Goal: Information Seeking & Learning: Understand process/instructions

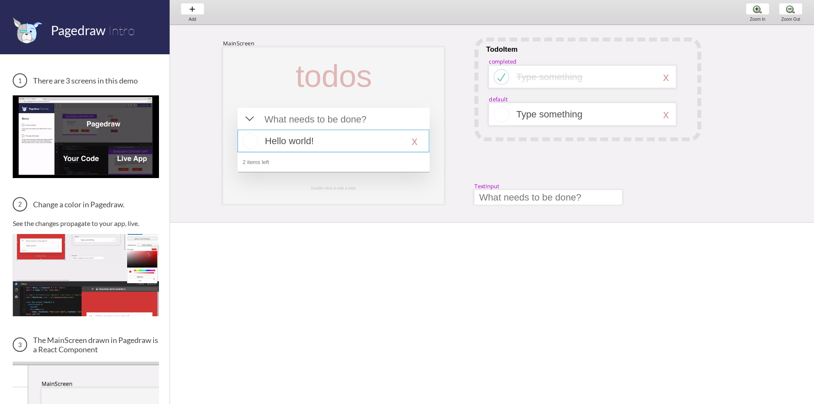
click at [285, 140] on div at bounding box center [333, 141] width 192 height 22
select select "16"
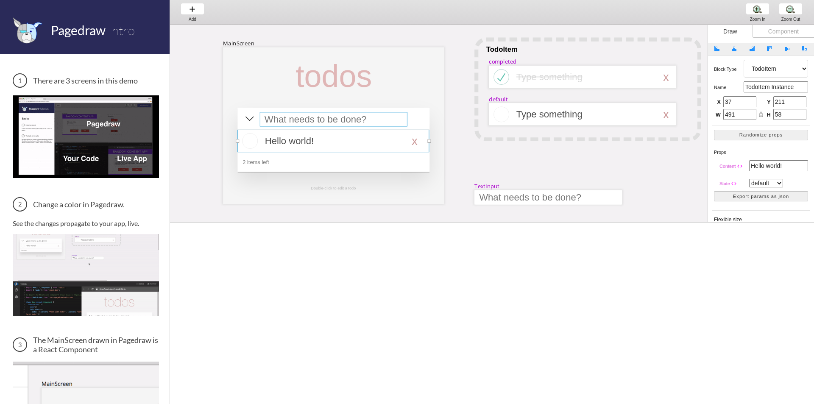
click at [302, 126] on div at bounding box center [334, 119] width 148 height 14
select select "15"
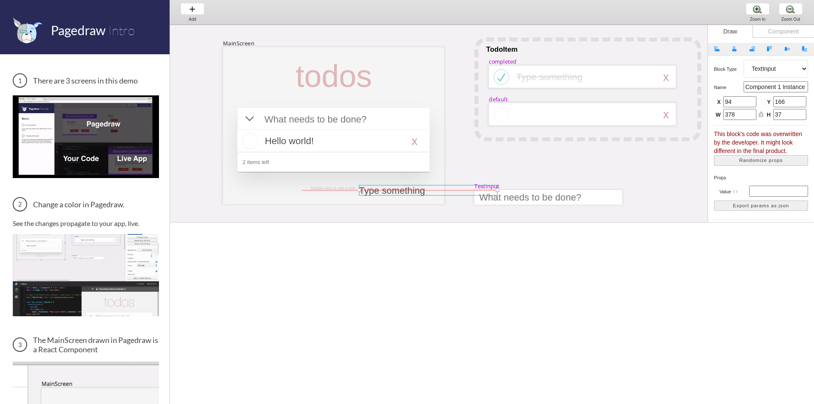
drag, startPoint x: 527, startPoint y: 116, endPoint x: 358, endPoint y: 192, distance: 185.1
click at [359, 192] on div at bounding box center [428, 190] width 139 height 11
select select "3"
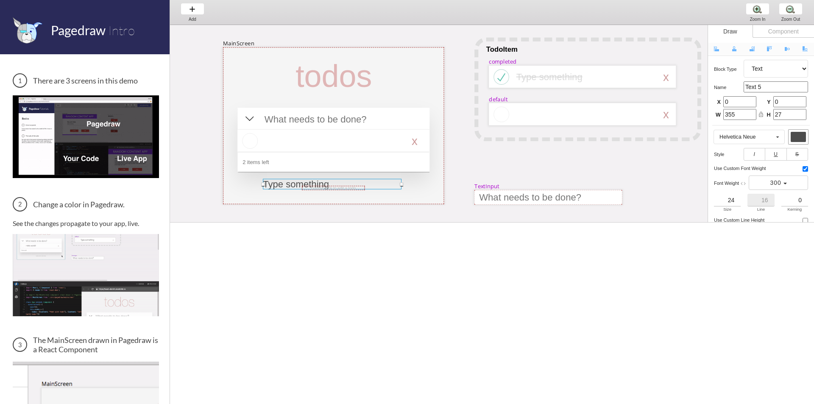
drag, startPoint x: 422, startPoint y: 187, endPoint x: 338, endPoint y: 181, distance: 85.1
click at [338, 181] on div at bounding box center [332, 184] width 139 height 11
type input "102"
type input "337"
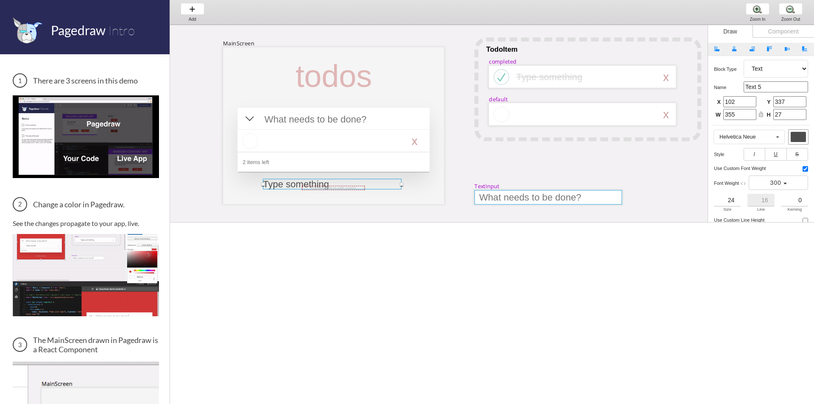
click at [509, 192] on div at bounding box center [549, 197] width 148 height 14
select select "9"
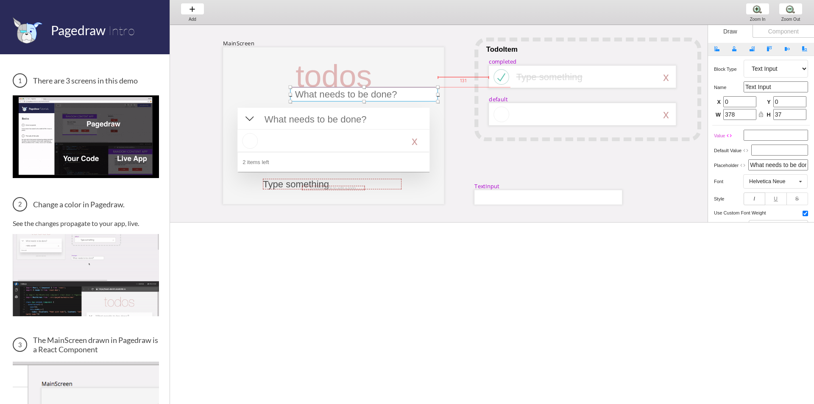
drag, startPoint x: 520, startPoint y: 195, endPoint x: 332, endPoint y: 92, distance: 214.1
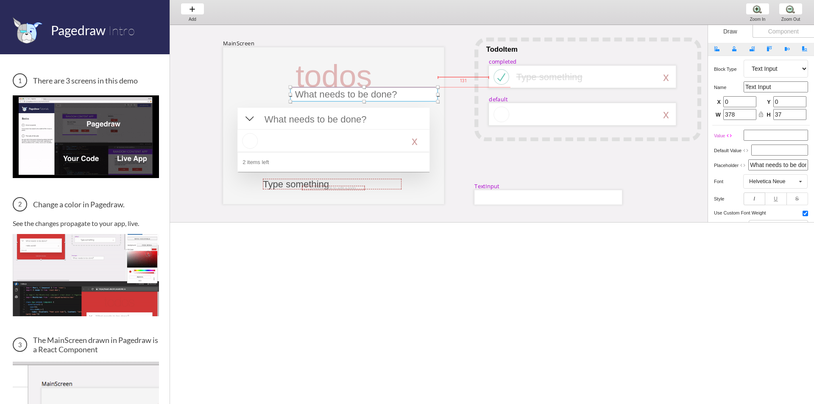
click at [335, 92] on div at bounding box center [364, 94] width 148 height 14
type input "170"
type input "102"
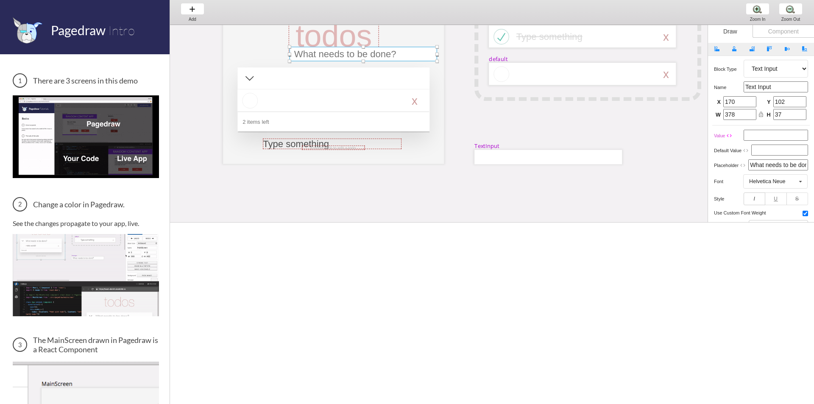
scroll to position [102, 0]
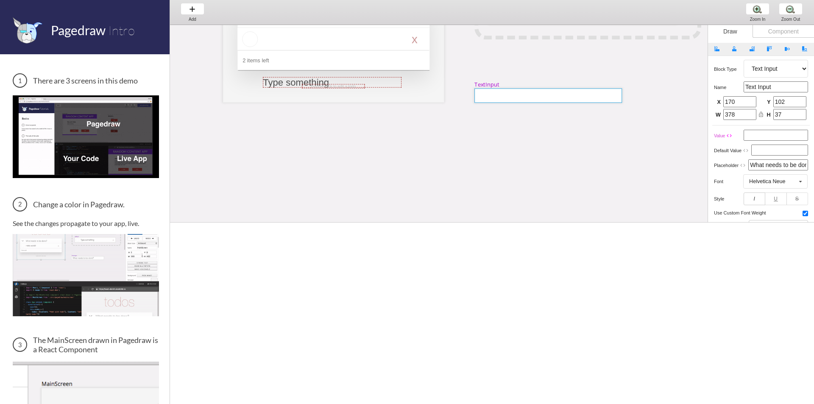
click at [544, 100] on div at bounding box center [549, 95] width 148 height 14
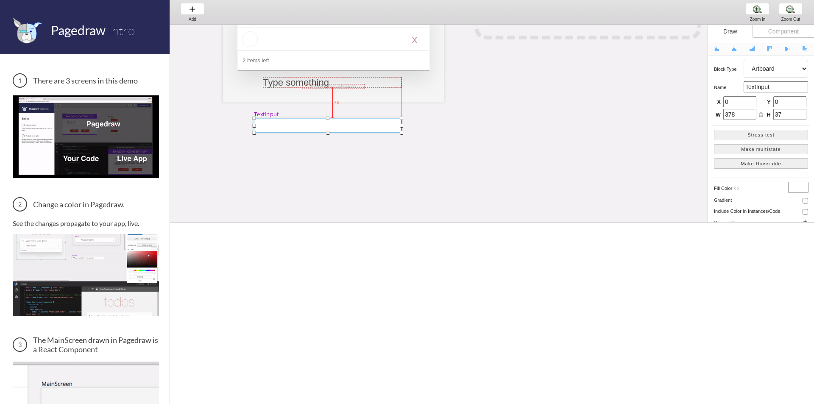
drag, startPoint x: 555, startPoint y: 90, endPoint x: 334, endPoint y: 120, distance: 222.9
click at [334, 120] on div at bounding box center [328, 125] width 148 height 14
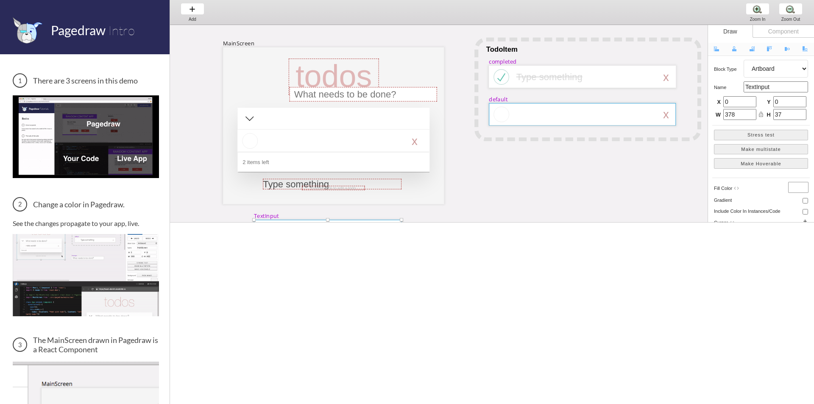
click at [597, 119] on div at bounding box center [582, 114] width 187 height 22
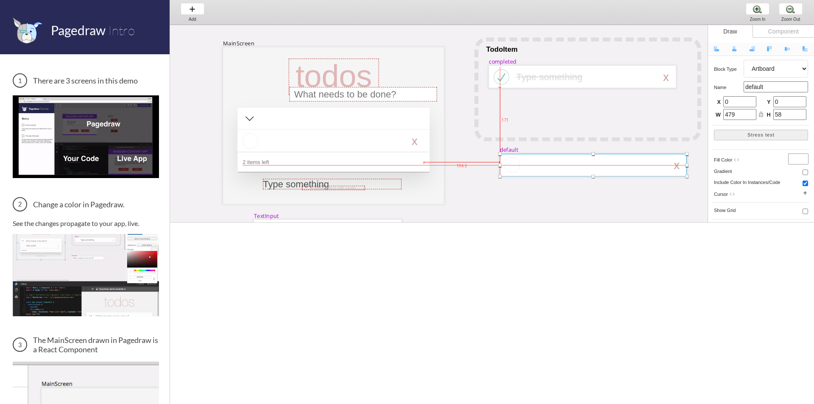
drag, startPoint x: 617, startPoint y: 117, endPoint x: 627, endPoint y: 168, distance: 51.5
click at [627, 168] on div at bounding box center [593, 165] width 187 height 22
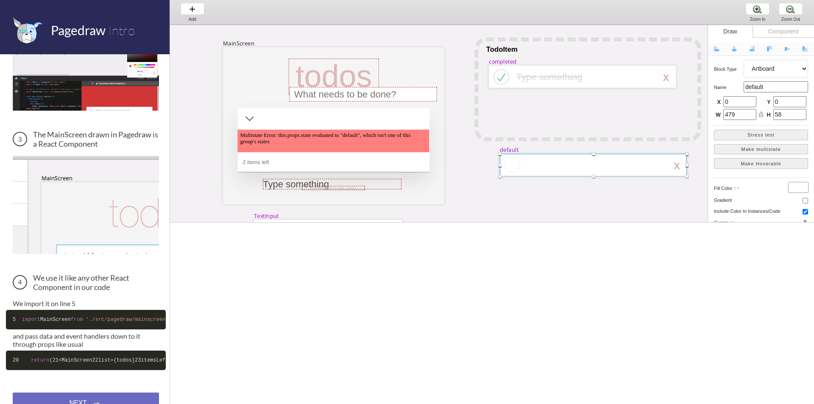
scroll to position [262, 0]
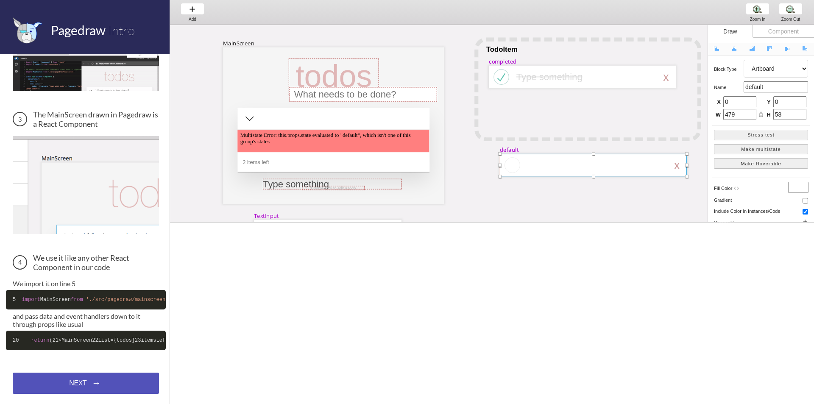
click at [74, 381] on div "NEXT → NEXT → NEXT →" at bounding box center [86, 383] width 146 height 21
click at [86, 384] on div "NEXT → NEXT → NEXT →" at bounding box center [86, 383] width 146 height 21
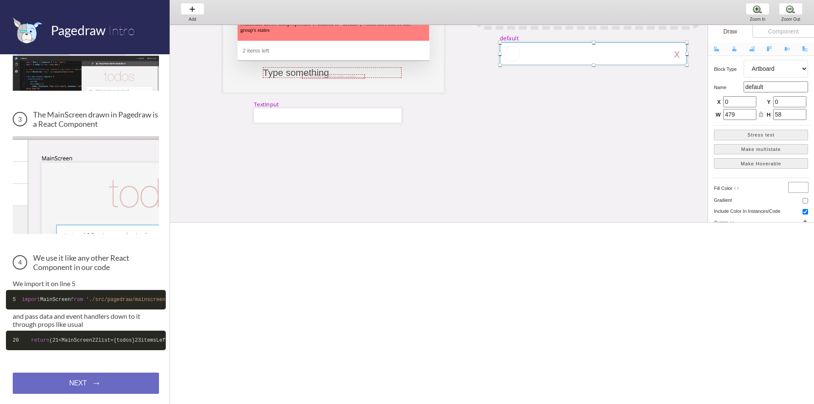
scroll to position [0, 0]
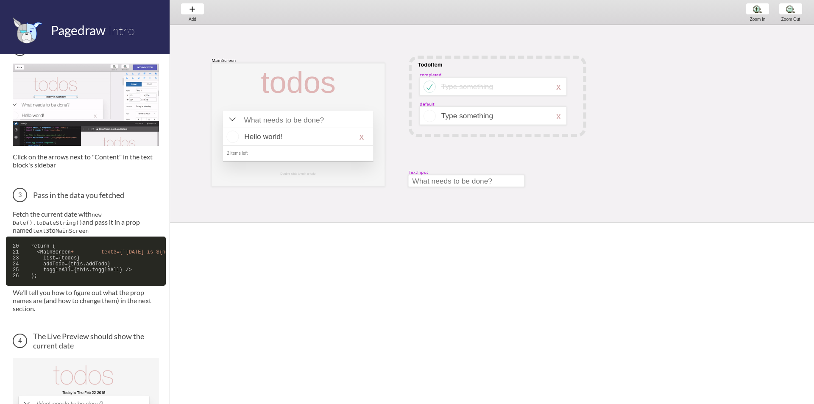
scroll to position [254, 0]
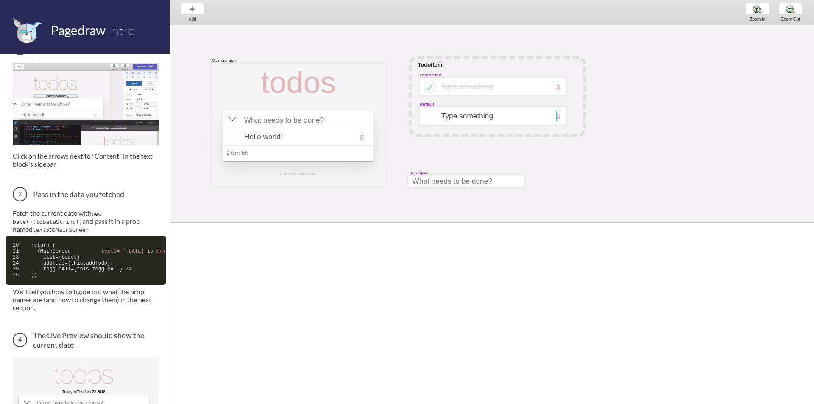
click at [558, 117] on div at bounding box center [558, 116] width 4 height 11
select select "3"
select select "default"
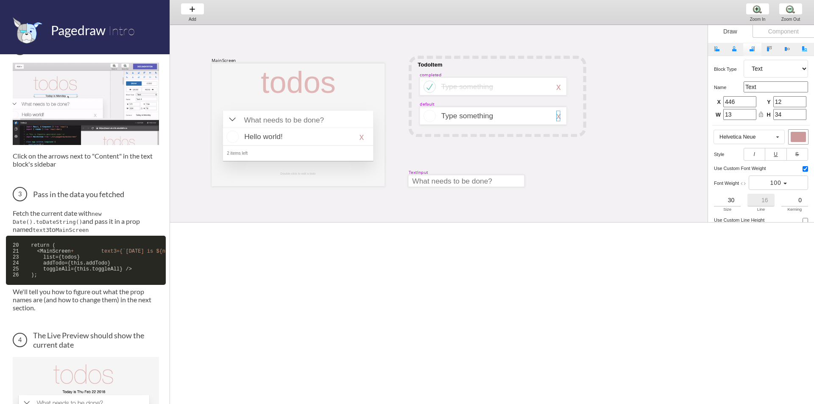
click at [756, 51] on button "Align Right" at bounding box center [752, 49] width 18 height 13
click at [736, 51] on span "button" at bounding box center [735, 48] width 6 height 5
type input "233"
click at [771, 48] on span "button" at bounding box center [770, 48] width 6 height 5
click at [788, 50] on span "button" at bounding box center [788, 48] width 6 height 5
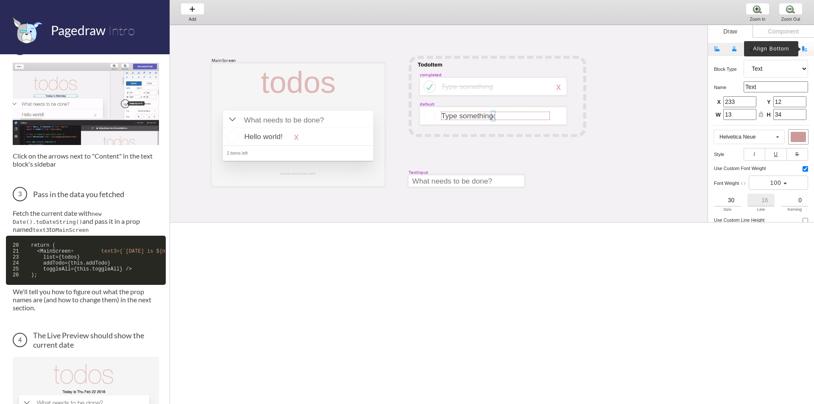
click at [804, 49] on span "button" at bounding box center [805, 48] width 6 height 5
type input "24"
click at [522, 87] on div at bounding box center [495, 86] width 109 height 8
select select "3"
click at [731, 50] on button "Align Horizontally" at bounding box center [735, 49] width 18 height 13
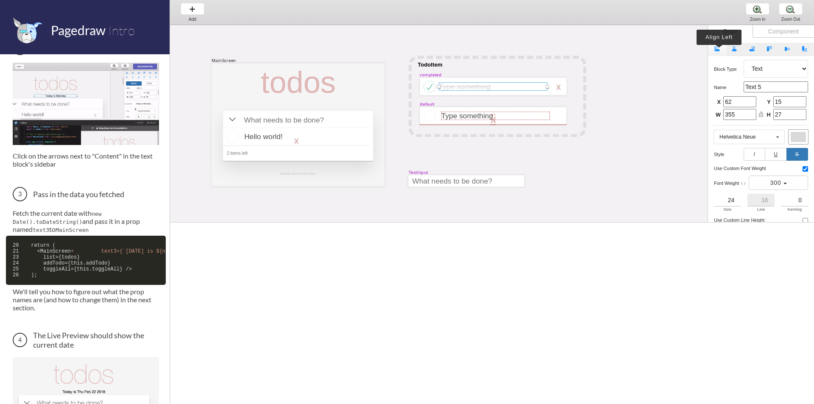
click at [719, 51] on span "button" at bounding box center [718, 48] width 6 height 5
type input "0"
click at [323, 119] on div at bounding box center [298, 119] width 116 height 11
select select "15"
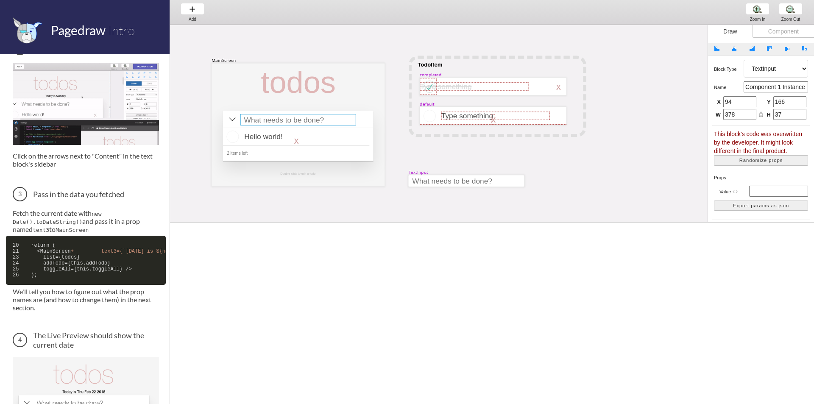
click at [777, 191] on input "text" at bounding box center [778, 191] width 59 height 11
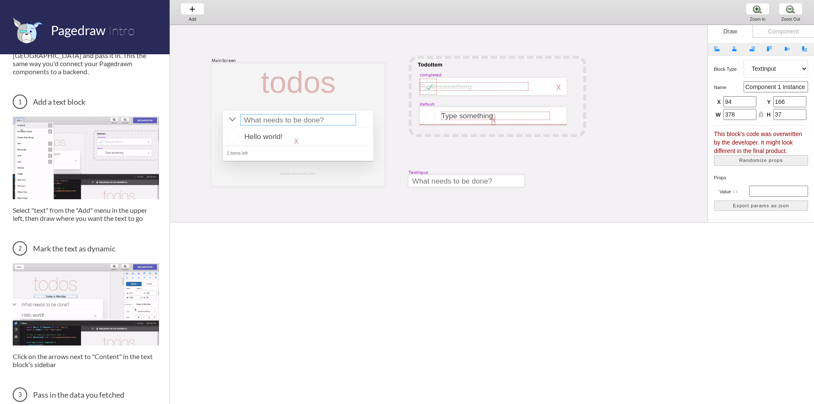
scroll to position [0, 0]
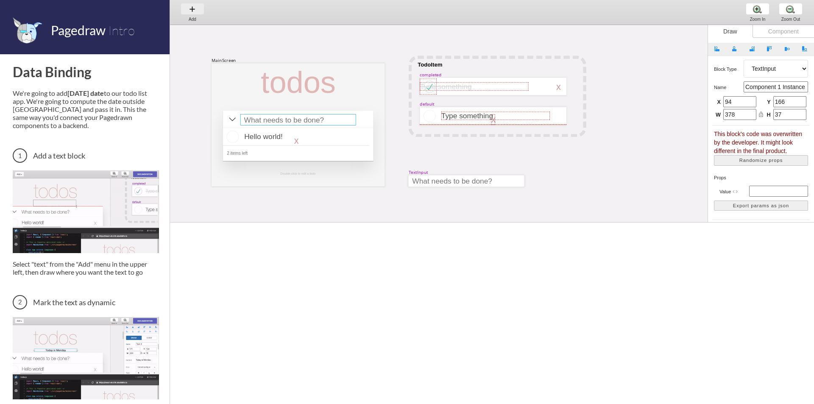
click at [193, 6] on div "Add Add Add" at bounding box center [192, 12] width 32 height 24
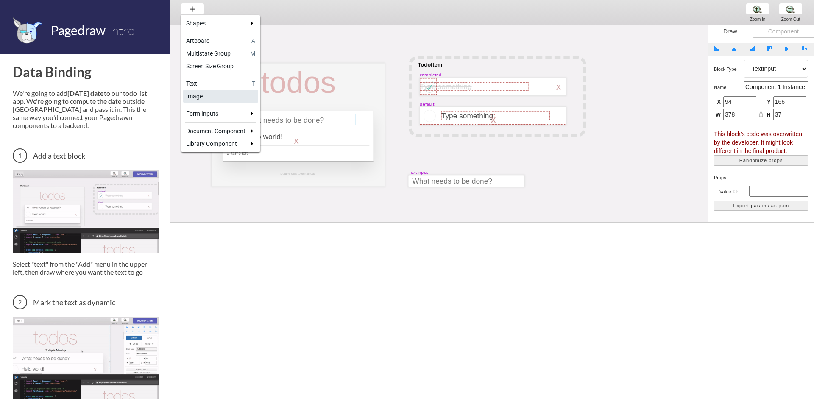
click at [221, 92] on link "Image" at bounding box center [220, 96] width 75 height 13
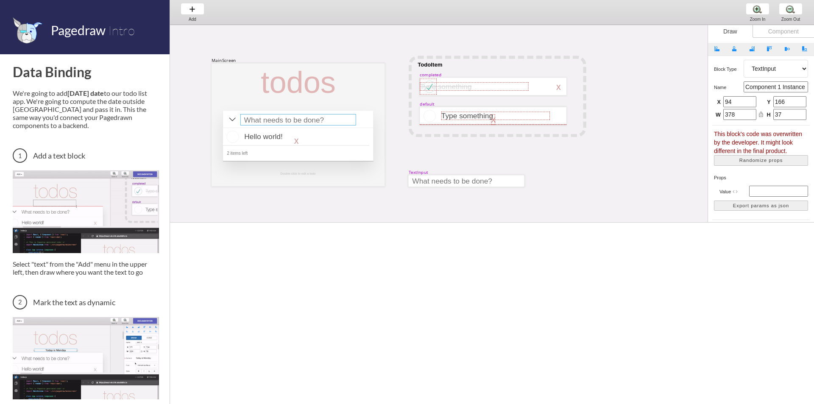
click at [465, 159] on div "MainScreen todos Hello world! x 2 items left Double-click to edit a todo TodoIt…" at bounding box center [672, 244] width 1004 height 468
click at [192, 7] on div "Add Add Add" at bounding box center [192, 12] width 32 height 24
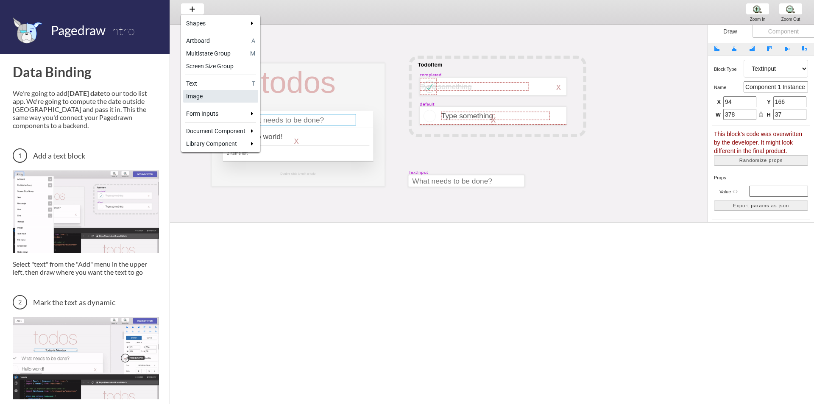
click at [227, 100] on div "Image" at bounding box center [220, 96] width 69 height 8
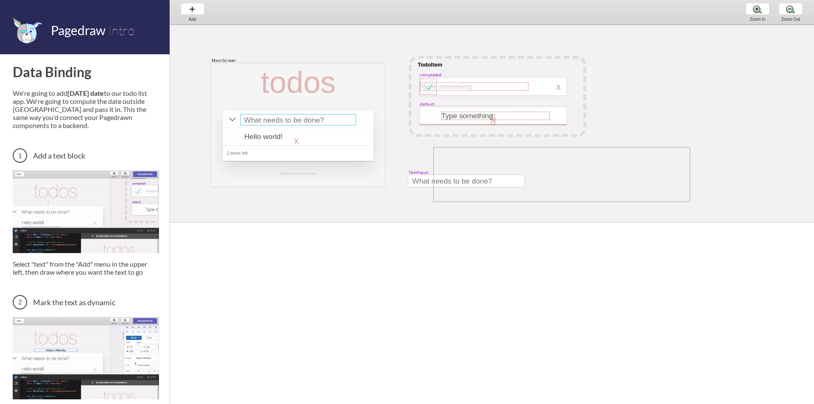
drag, startPoint x: 433, startPoint y: 147, endPoint x: 690, endPoint y: 202, distance: 262.7
click at [690, 202] on div "MainScreen todos Hello world! x 2 items left Double-click to edit a todo TodoIt…" at bounding box center [672, 244] width 1004 height 468
select select "8"
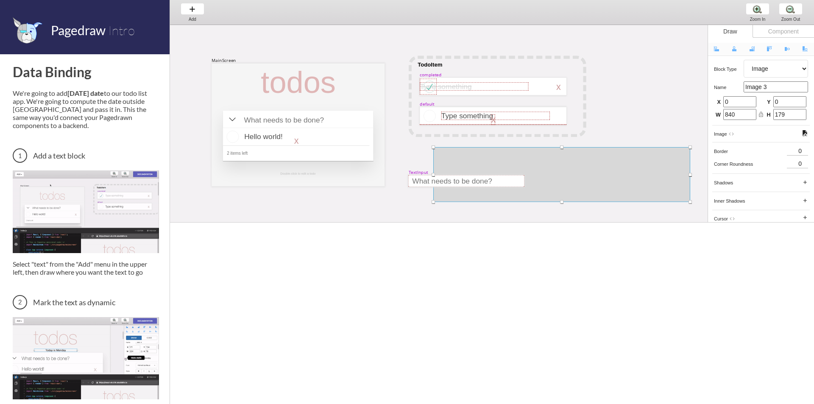
click at [776, 68] on select "Artboard Multistate Group Screen Size Group Text Rectangle Oval Line Triangle I…" at bounding box center [776, 69] width 64 height 18
click at [729, 134] on icon "code" at bounding box center [732, 134] width 6 height 6
click at [577, 160] on div at bounding box center [561, 174] width 257 height 55
click at [754, 183] on span "shadows" at bounding box center [758, 182] width 88 height 8
click at [806, 181] on icon "add" at bounding box center [805, 182] width 6 height 6
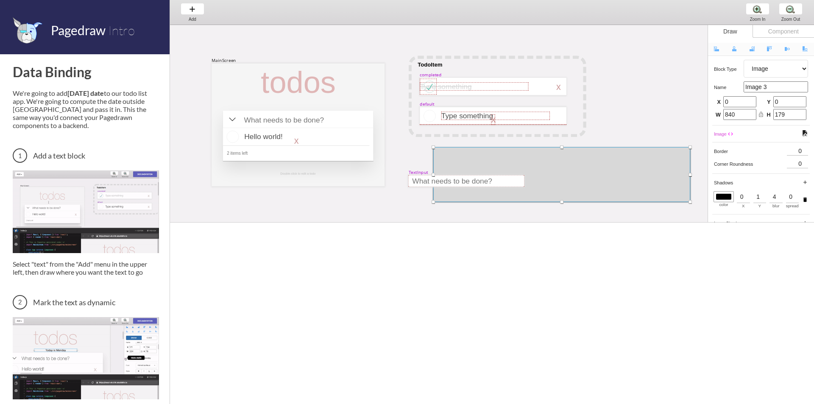
type input "1"
click at [760, 197] on input "1" at bounding box center [760, 196] width 13 height 13
click at [646, 128] on div "MainScreen todos Hello world! x 2 items left Double-click to edit a todo TodoIt…" at bounding box center [724, 251] width 1108 height 483
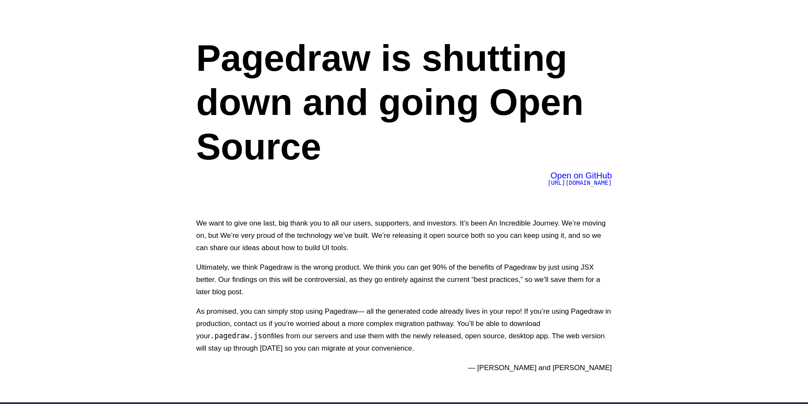
click at [573, 178] on span "Open on GitHub" at bounding box center [580, 175] width 61 height 9
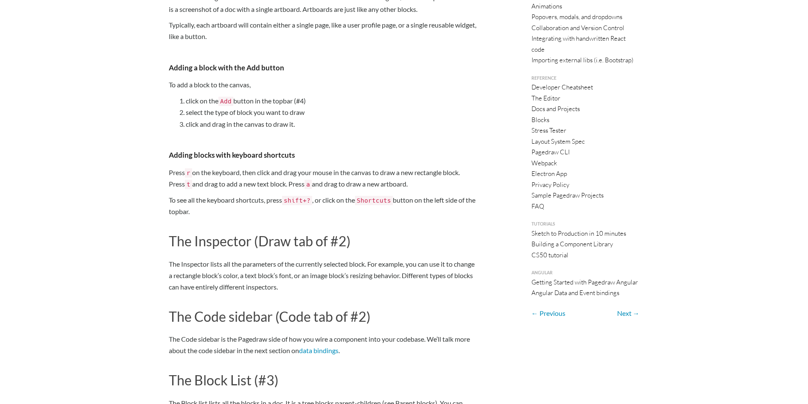
scroll to position [259, 0]
